Goal: Find contact information: Find contact information

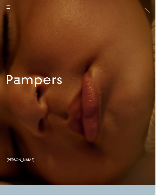
click at [75, 87] on link at bounding box center [78, 92] width 156 height 185
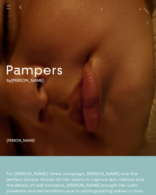
click at [8, 8] on button "button" at bounding box center [8, 6] width 11 height 11
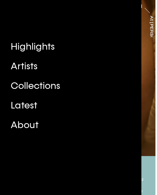
click at [23, 125] on div "About" at bounding box center [19, 125] width 39 height 12
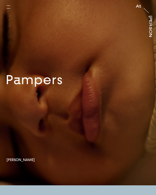
click at [9, 7] on button "button" at bounding box center [8, 6] width 11 height 11
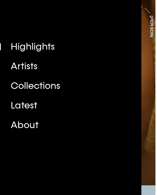
click at [25, 120] on div "About" at bounding box center [19, 125] width 39 height 12
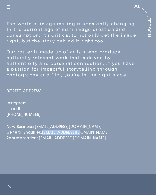
drag, startPoint x: 80, startPoint y: 140, endPoint x: 43, endPoint y: 143, distance: 37.7
click at [43, 141] on div "[STREET_ADDRESS] Instagram LinkedIn [PHONE_NUMBER] New Business: [EMAIL_ADDRESS…" at bounding box center [73, 110] width 132 height 64
copy link "[EMAIL_ADDRESS][DOMAIN_NAME]"
